Goal: Information Seeking & Learning: Compare options

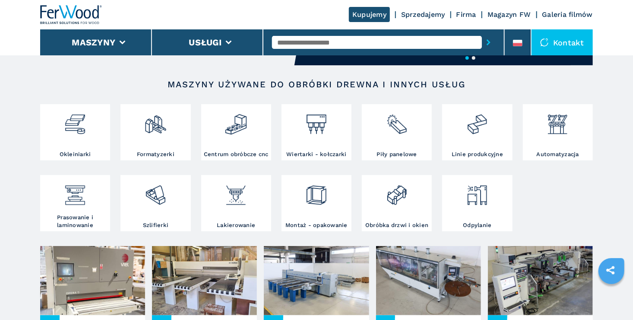
scroll to position [130, 0]
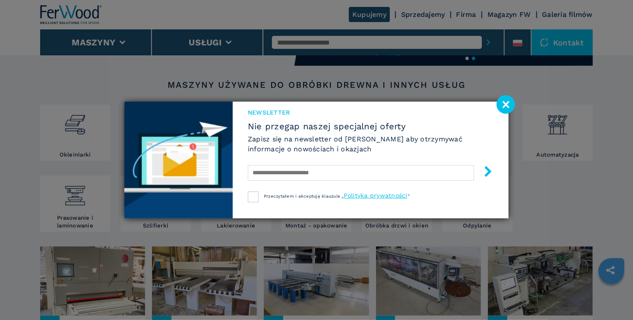
click at [500, 107] on image at bounding box center [506, 104] width 19 height 19
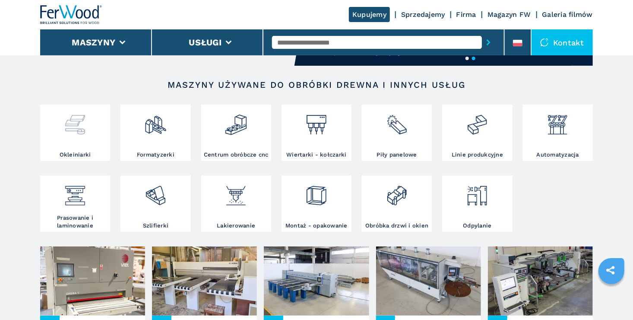
click at [74, 124] on img at bounding box center [75, 121] width 23 height 29
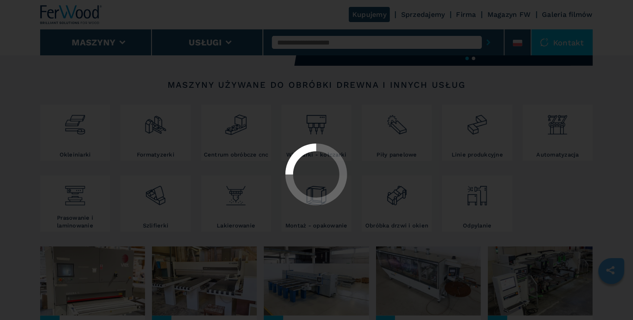
select select "**********"
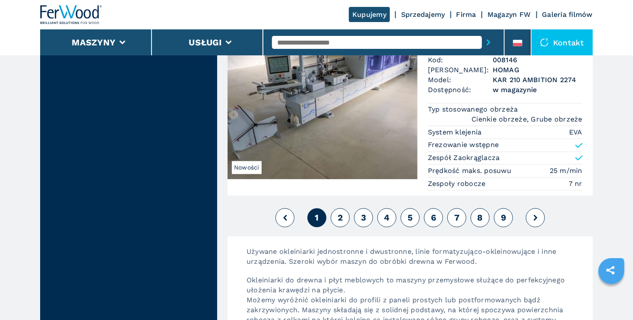
scroll to position [2290, 0]
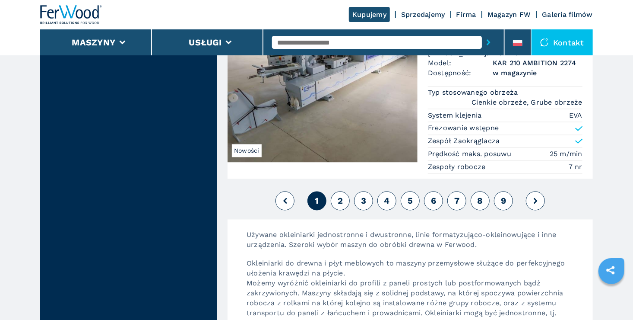
click at [345, 195] on button "2" at bounding box center [340, 200] width 19 height 19
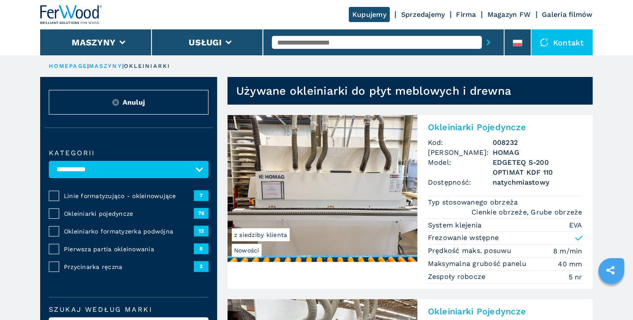
click at [83, 14] on img at bounding box center [71, 14] width 62 height 19
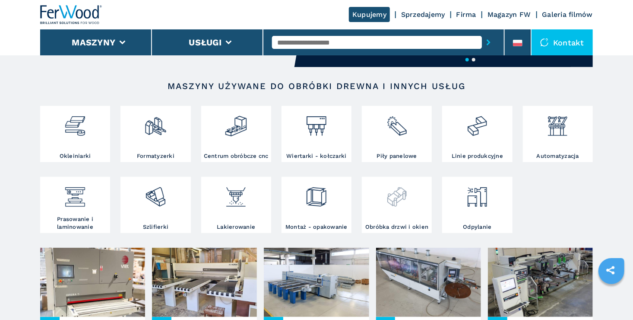
scroll to position [130, 0]
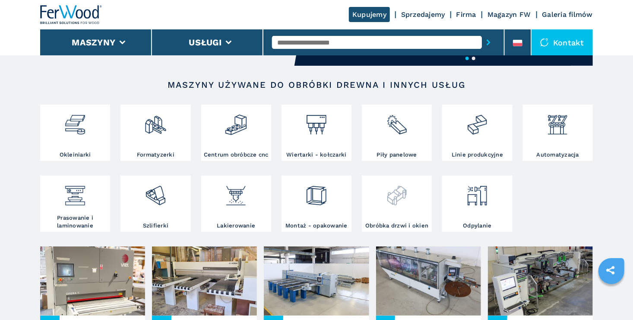
click at [402, 205] on img at bounding box center [397, 192] width 23 height 29
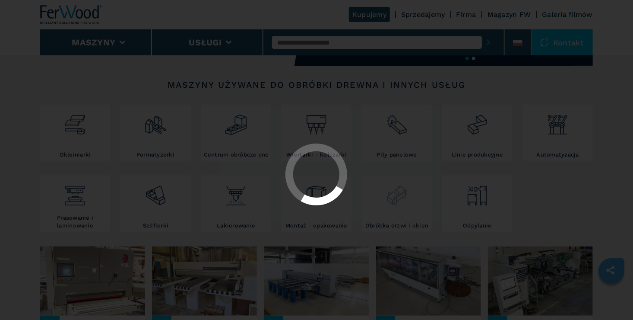
select select "**********"
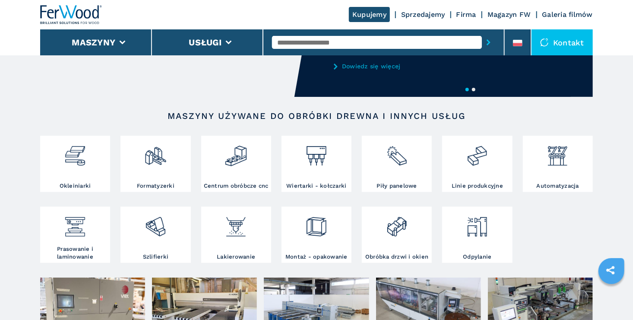
scroll to position [86, 0]
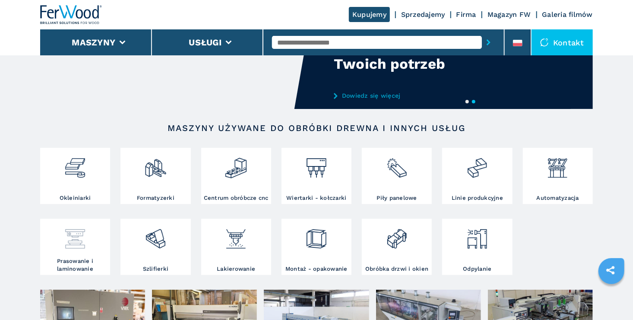
click at [93, 245] on div at bounding box center [75, 235] width 66 height 29
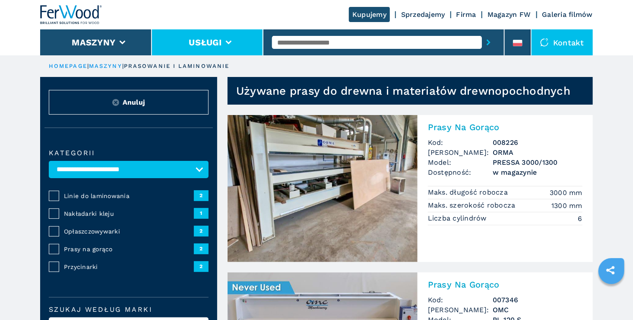
click at [221, 43] on button "Usługi" at bounding box center [205, 42] width 33 height 10
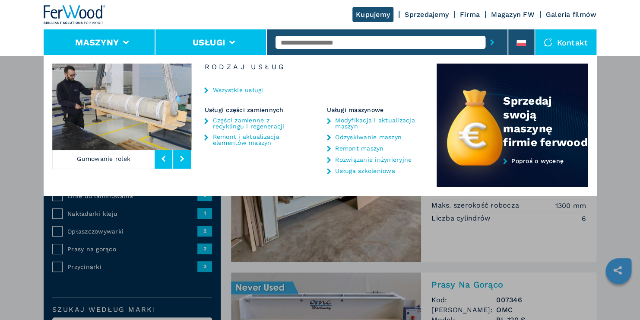
click at [133, 41] on li "Maszyny" at bounding box center [100, 42] width 112 height 26
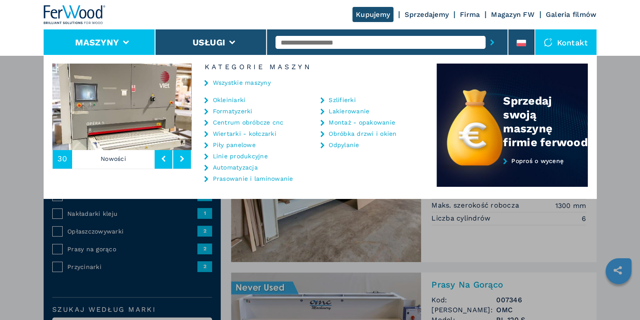
click at [276, 124] on link "Centrum obróbcze cnc" at bounding box center [248, 122] width 71 height 6
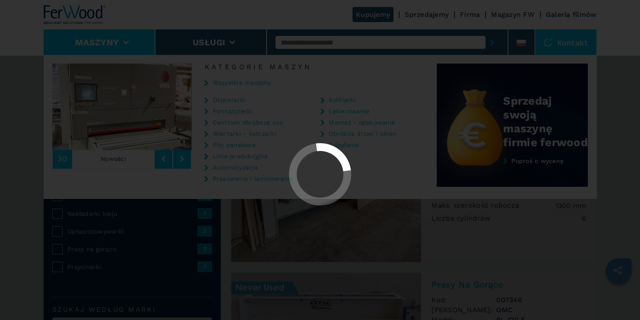
select select "**********"
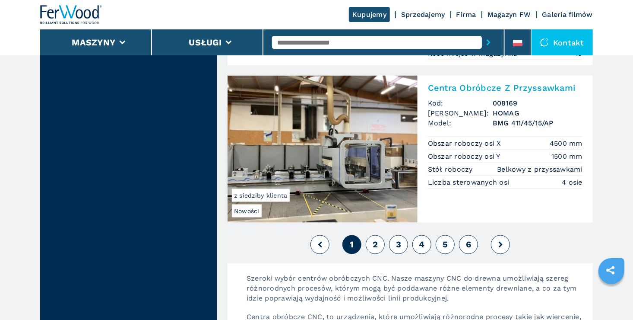
scroll to position [2290, 0]
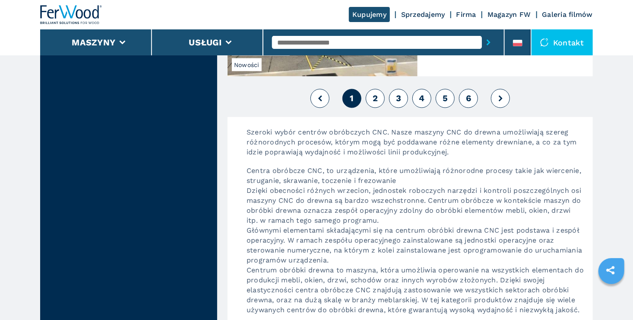
click at [371, 95] on button "2" at bounding box center [375, 98] width 19 height 19
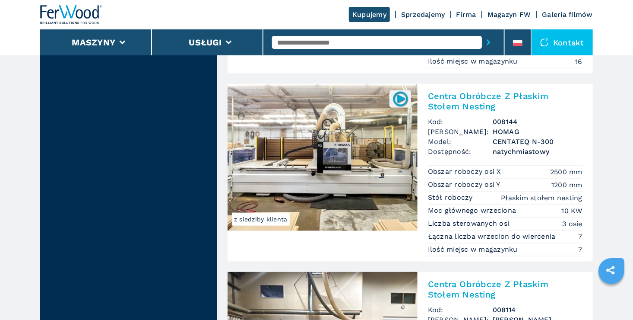
scroll to position [1944, 0]
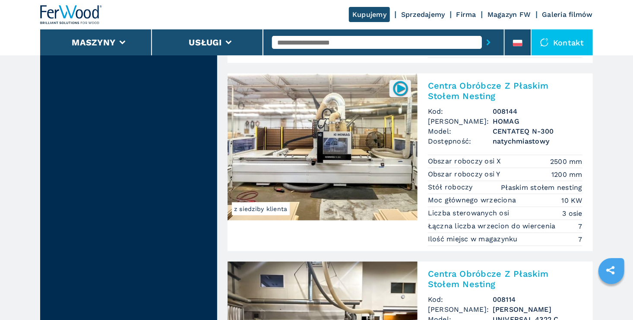
click at [473, 84] on h2 "Centra Obróbcze Z Płaskim Stołem Nesting" at bounding box center [505, 90] width 155 height 21
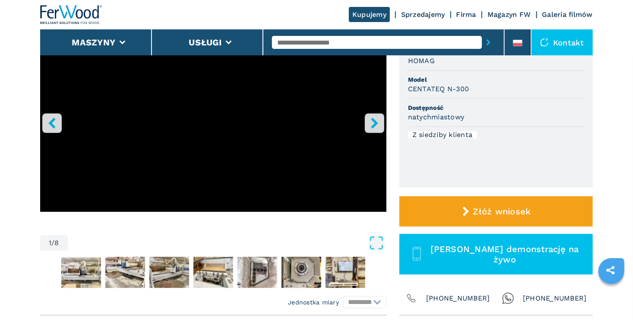
scroll to position [130, 0]
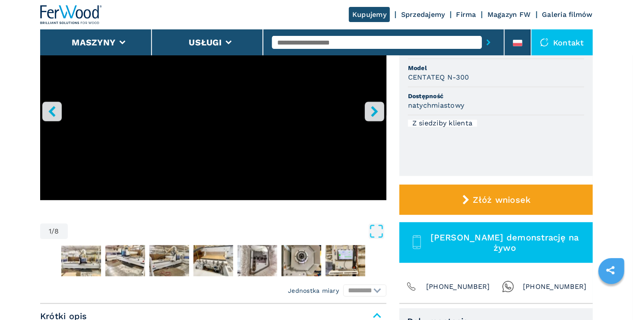
click at [381, 114] on button "right-button" at bounding box center [374, 111] width 19 height 19
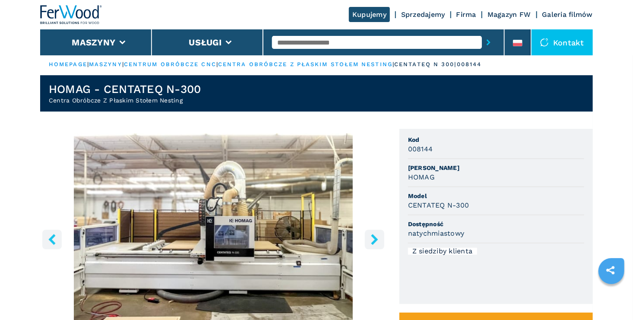
scroll to position [0, 0]
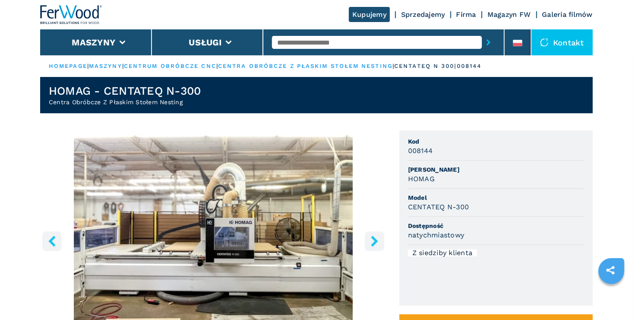
click at [378, 237] on icon "right-button" at bounding box center [374, 240] width 11 height 11
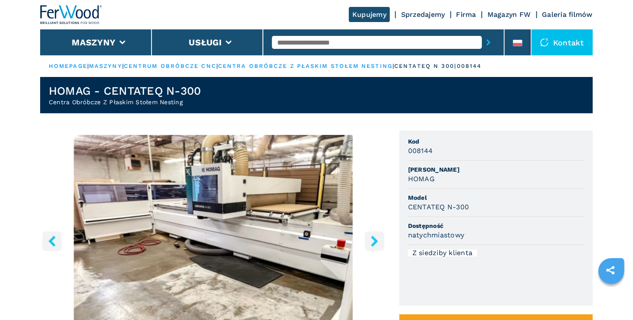
click at [375, 238] on icon "right-button" at bounding box center [374, 240] width 11 height 11
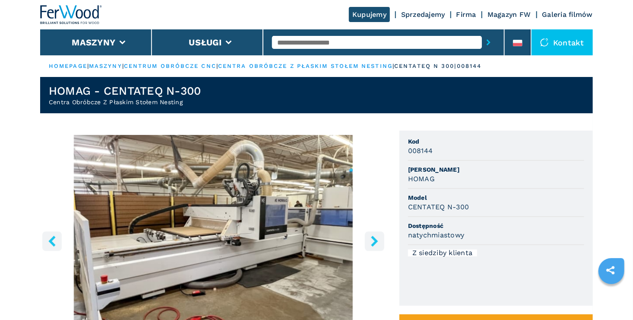
click at [375, 238] on icon "right-button" at bounding box center [374, 240] width 11 height 11
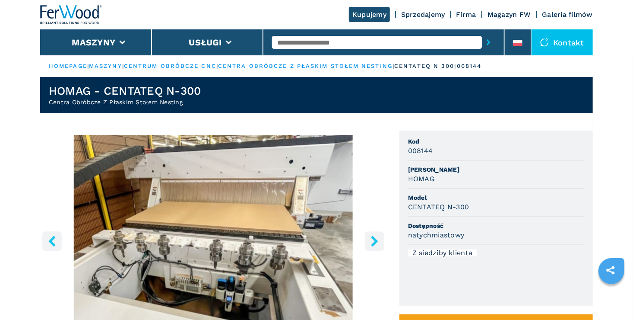
click at [375, 238] on icon "right-button" at bounding box center [374, 240] width 11 height 11
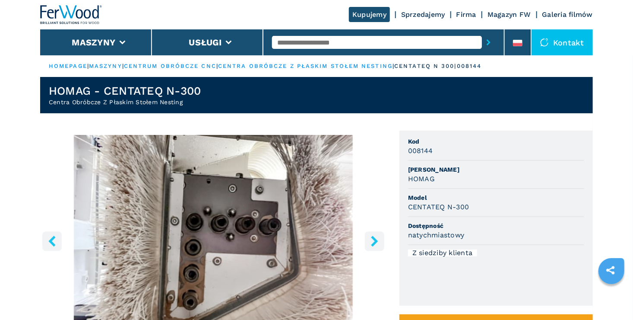
click at [375, 238] on icon "right-button" at bounding box center [374, 240] width 11 height 11
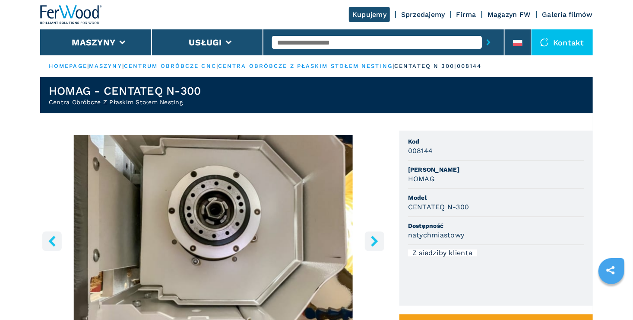
click at [375, 238] on icon "right-button" at bounding box center [374, 240] width 11 height 11
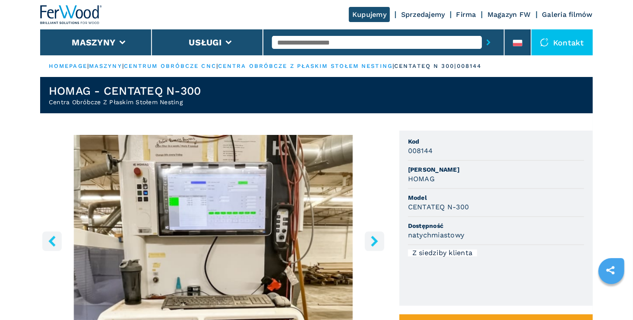
click at [375, 238] on icon "right-button" at bounding box center [374, 240] width 11 height 11
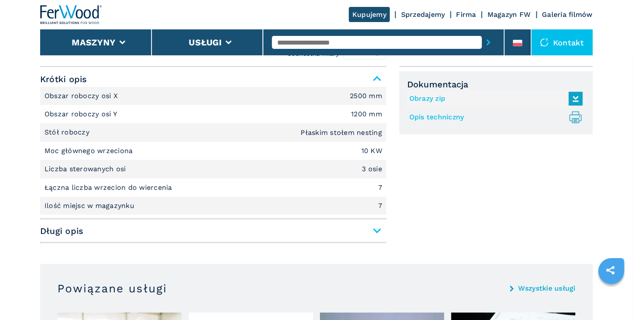
scroll to position [389, 0]
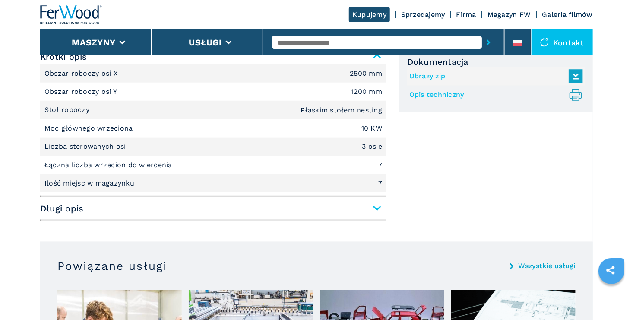
click at [375, 206] on span "Długi opis" at bounding box center [213, 208] width 346 height 16
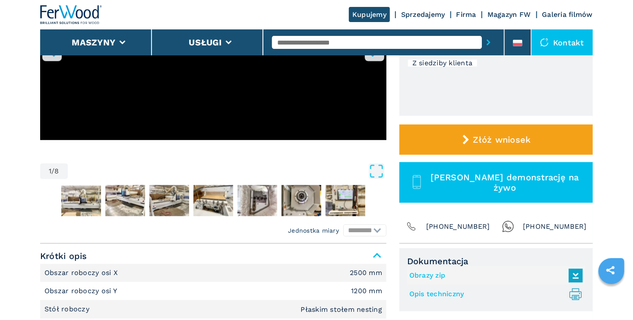
scroll to position [216, 0]
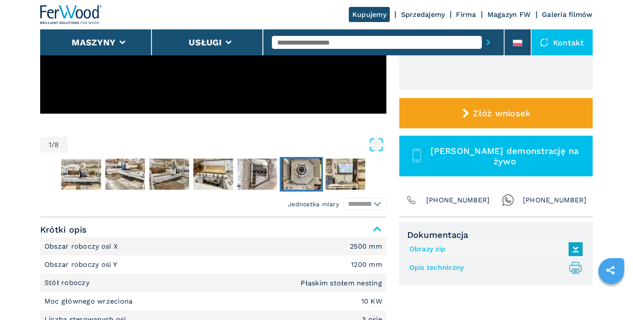
click at [301, 183] on img "Go to Slide 7" at bounding box center [302, 174] width 40 height 31
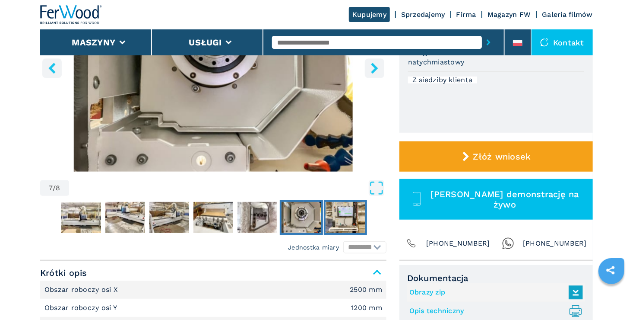
click at [355, 219] on img "Go to Slide 8" at bounding box center [346, 217] width 40 height 31
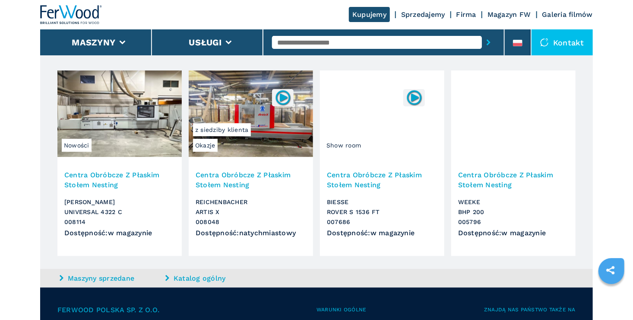
scroll to position [1517, 0]
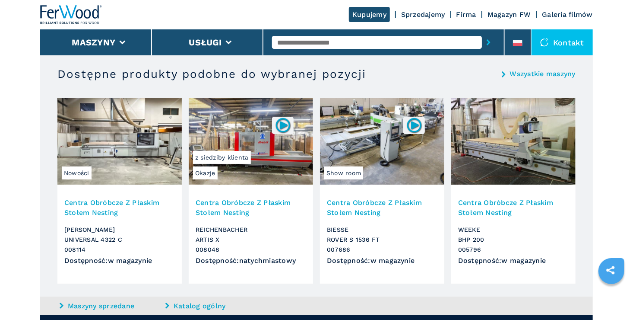
click at [488, 203] on h3 "Centra Obróbcze Z Płaskim Stołem Nesting" at bounding box center [513, 207] width 111 height 20
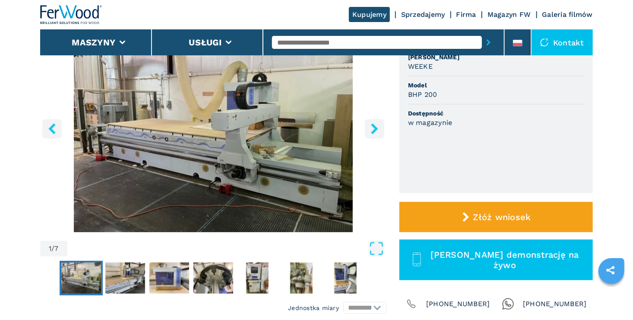
scroll to position [111, 0]
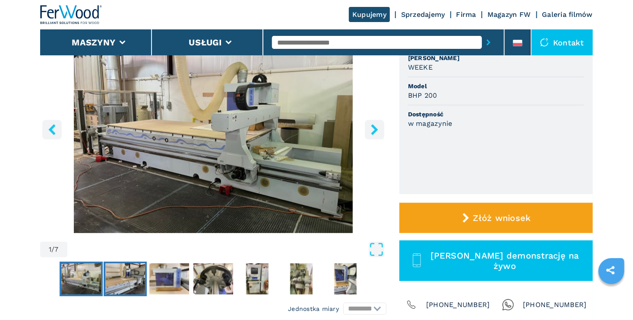
click at [114, 271] on img "Go to Slide 2" at bounding box center [125, 278] width 40 height 31
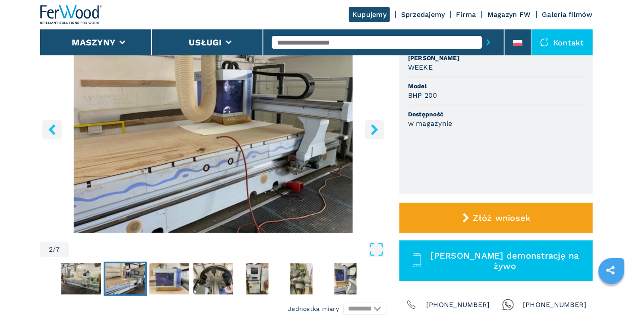
click at [146, 273] on button "Go to Slide 2" at bounding box center [125, 278] width 43 height 35
click at [149, 276] on button "Go to Slide 3" at bounding box center [169, 278] width 43 height 35
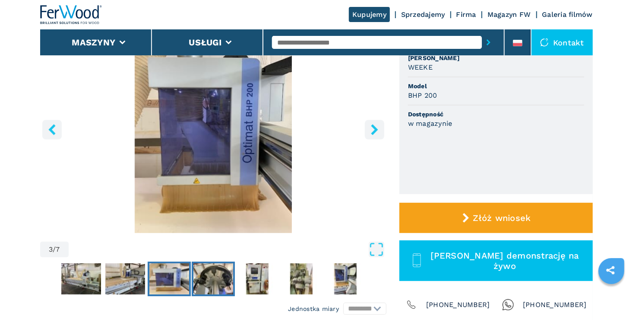
click at [220, 277] on img "Go to Slide 4" at bounding box center [214, 278] width 40 height 31
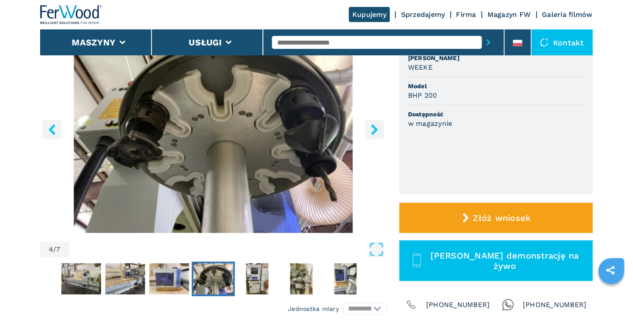
click at [217, 279] on img "Go to Slide 4" at bounding box center [214, 278] width 40 height 31
click at [225, 280] on img "Go to Slide 4" at bounding box center [214, 278] width 40 height 31
click at [253, 281] on img "Go to Slide 5" at bounding box center [258, 278] width 40 height 31
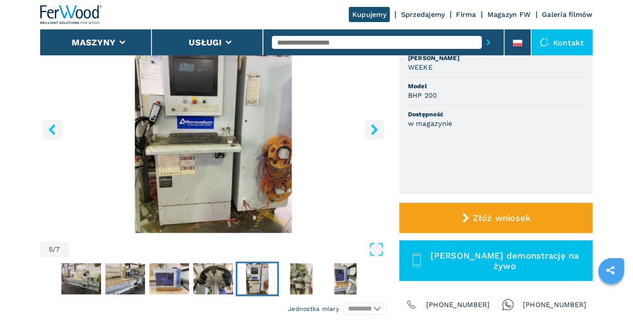
click at [267, 273] on img "Go to Slide 5" at bounding box center [258, 278] width 40 height 31
click at [305, 274] on img "Go to Slide 6" at bounding box center [302, 278] width 40 height 31
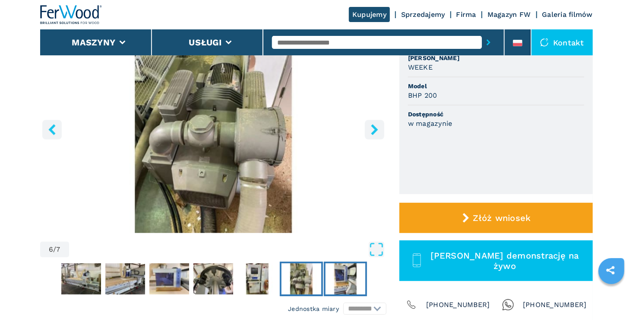
click at [341, 271] on img "Go to Slide 7" at bounding box center [346, 278] width 40 height 31
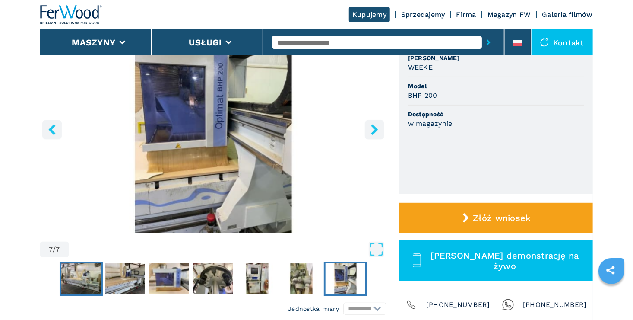
click at [79, 275] on img "Go to Slide 1" at bounding box center [81, 278] width 40 height 31
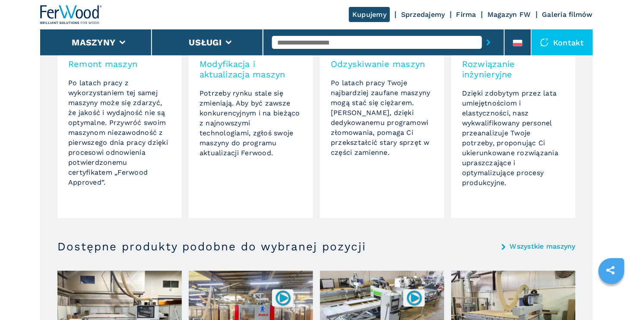
scroll to position [1235, 0]
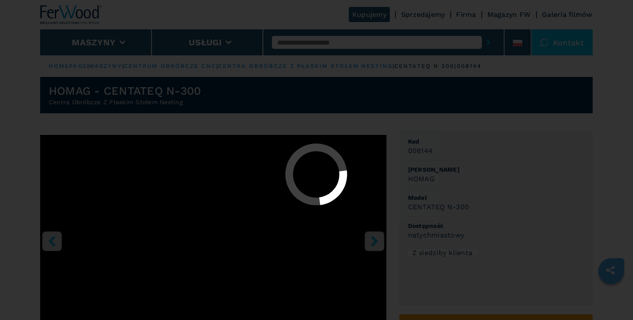
select select "**********"
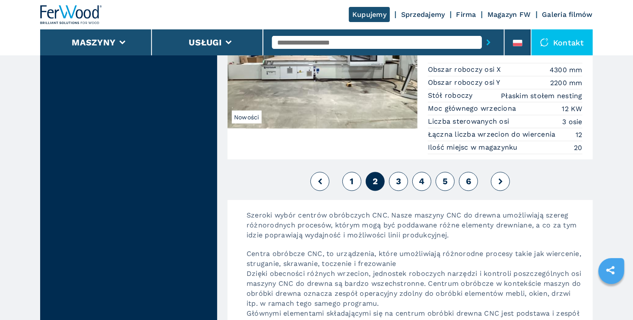
scroll to position [2199, 0]
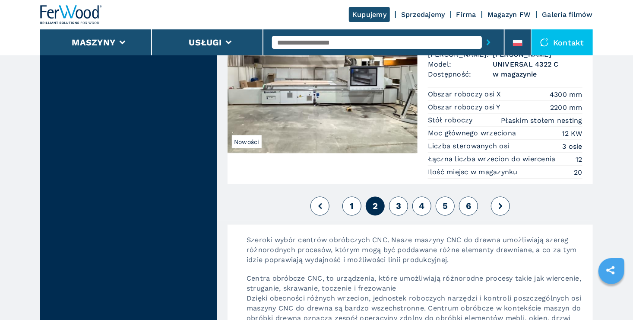
click at [401, 203] on span "3" at bounding box center [398, 206] width 5 height 10
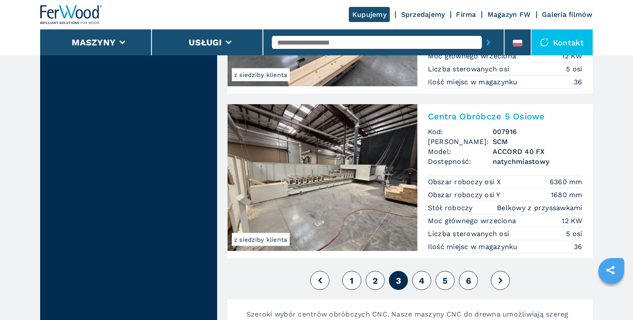
scroll to position [2074, 0]
click at [419, 276] on button "4" at bounding box center [422, 279] width 19 height 19
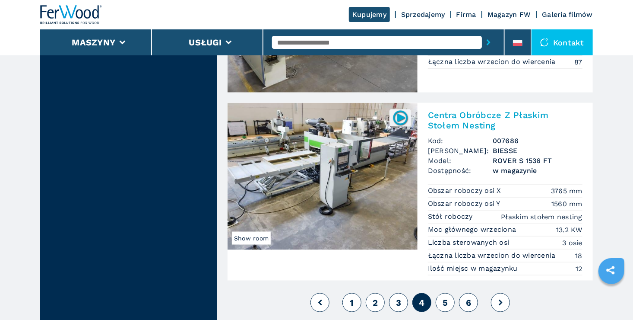
scroll to position [2074, 0]
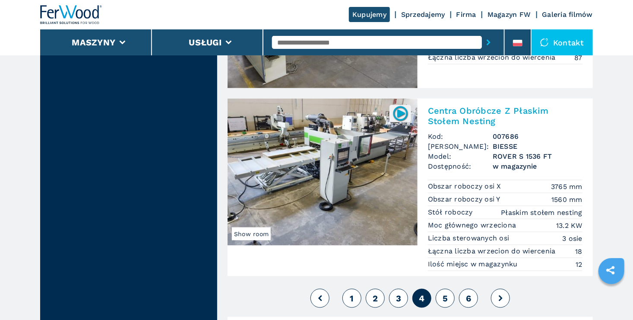
click at [445, 296] on span "5" at bounding box center [445, 298] width 5 height 10
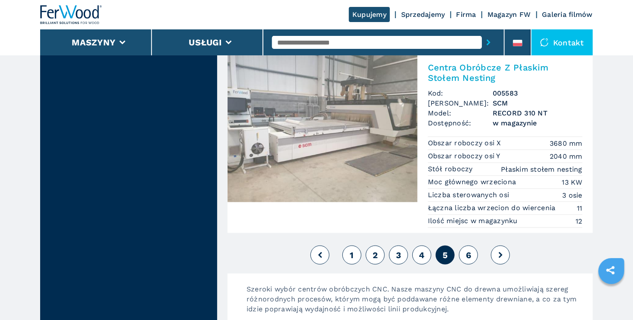
scroll to position [2074, 0]
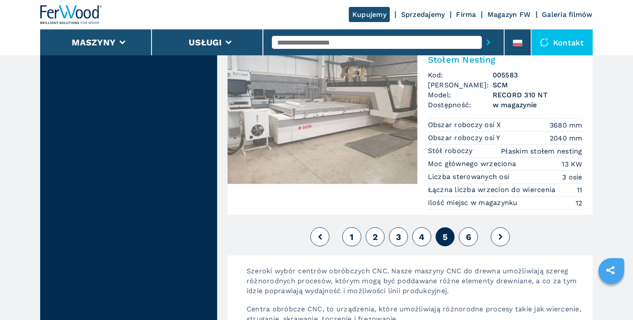
click at [470, 232] on span "6" at bounding box center [468, 237] width 5 height 10
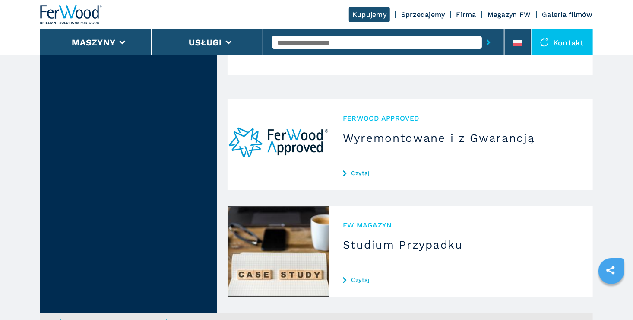
scroll to position [1744, 0]
